Goal: Transaction & Acquisition: Purchase product/service

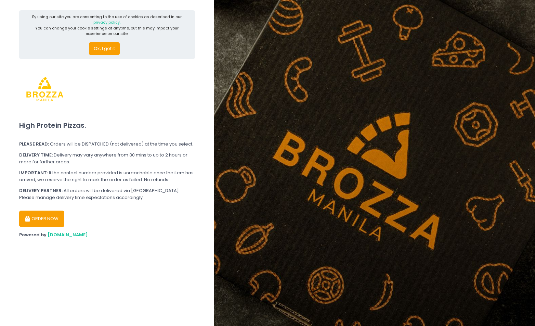
click at [40, 218] on button "ORDER NOW" at bounding box center [41, 218] width 45 height 16
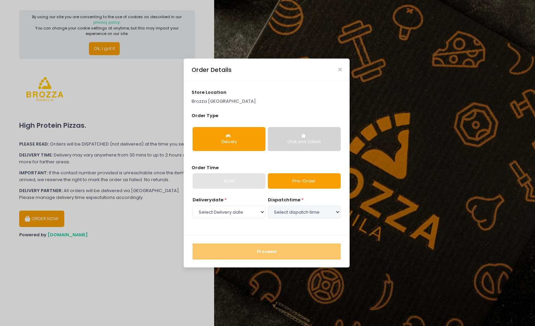
click at [243, 138] on button "Delivery" at bounding box center [229, 139] width 73 height 24
click at [249, 179] on div "ASAP" at bounding box center [229, 181] width 73 height 16
click at [236, 185] on div "ASAP" at bounding box center [229, 181] width 73 height 16
click at [296, 178] on link "Pre-Order" at bounding box center [304, 181] width 73 height 16
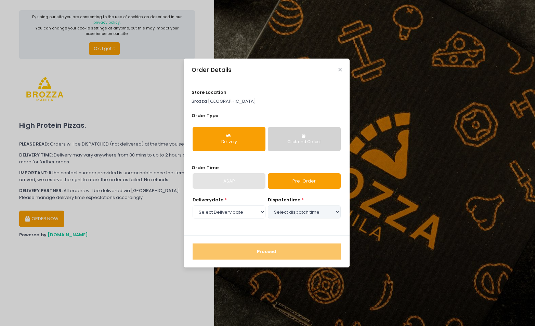
click at [213, 134] on button "Delivery" at bounding box center [229, 139] width 73 height 24
click at [302, 141] on div "Click and Collect" at bounding box center [304, 142] width 63 height 6
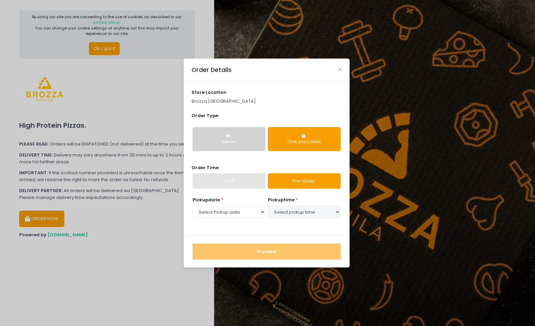
click at [250, 143] on div "Delivery" at bounding box center [228, 142] width 63 height 6
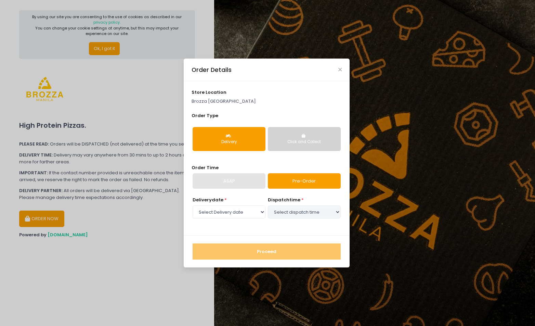
click at [236, 183] on div "ASAP" at bounding box center [229, 181] width 73 height 16
click at [299, 180] on link "Pre-Order" at bounding box center [304, 181] width 73 height 16
click at [236, 213] on select "Select Delivery date [DATE] [DATE] [DATE] [DATE] [DATE] [DATE]" at bounding box center [229, 211] width 73 height 13
click at [340, 68] on icon "Close" at bounding box center [339, 69] width 3 height 5
